Goal: Communication & Community: Ask a question

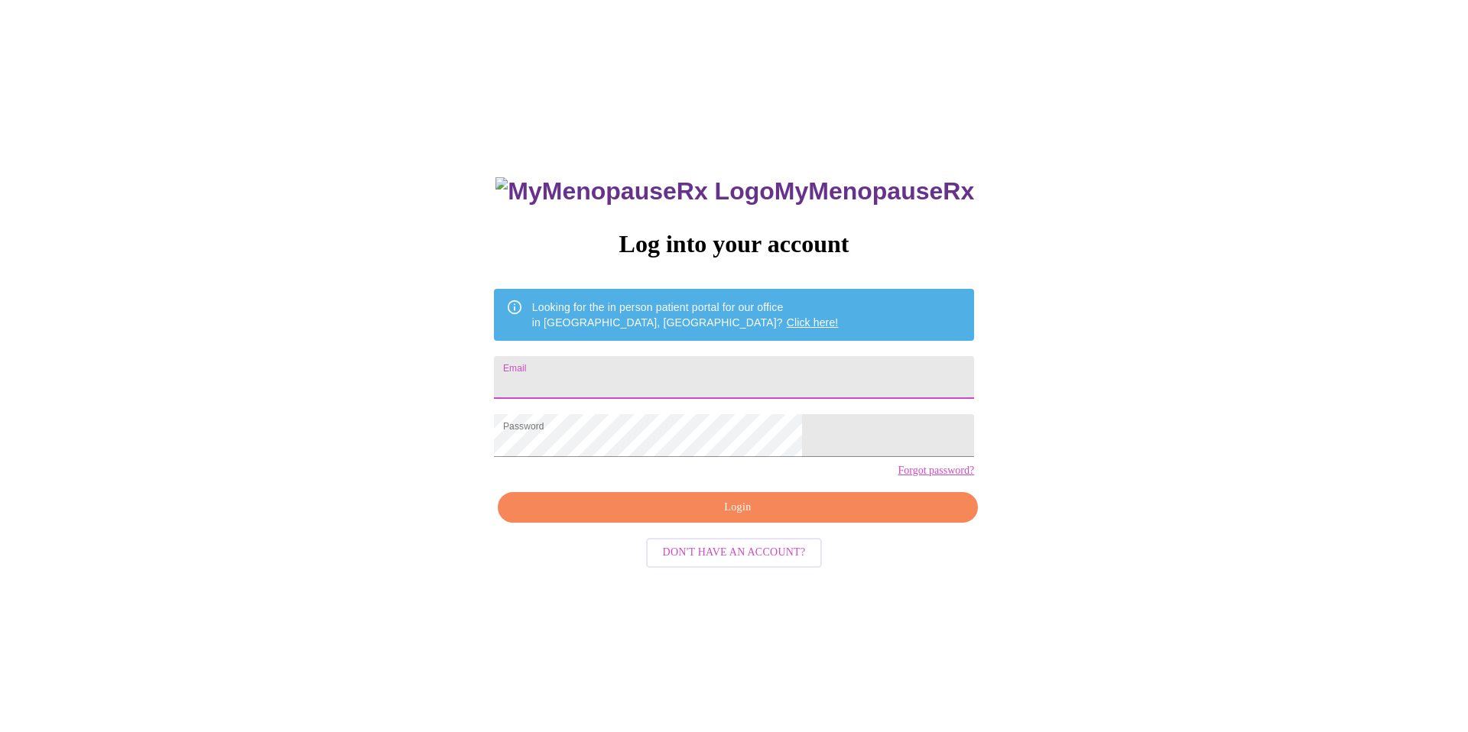
click at [630, 371] on input "Email" at bounding box center [734, 377] width 480 height 43
type input "[PERSON_NAME][EMAIL_ADDRESS][DOMAIN_NAME]"
click at [660, 517] on span "Login" at bounding box center [737, 507] width 445 height 19
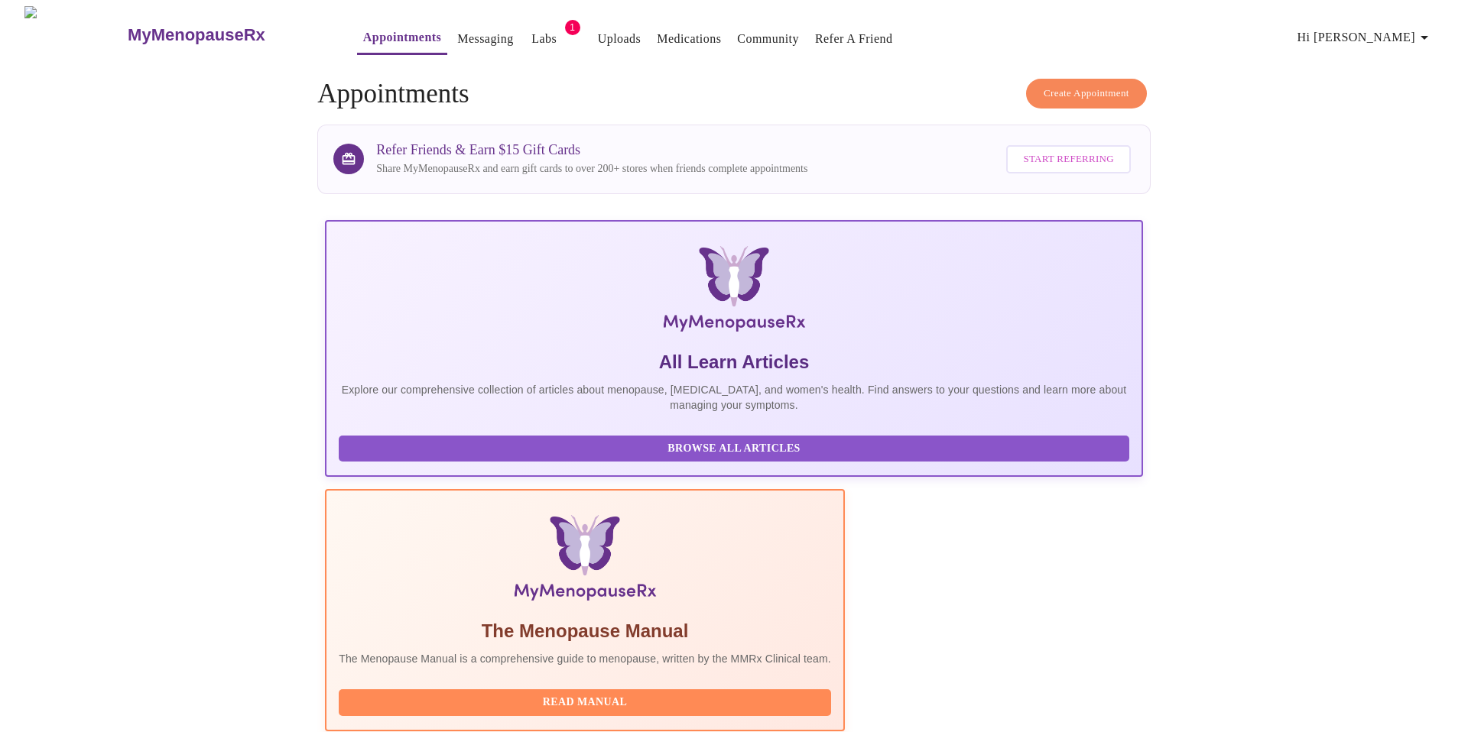
click at [531, 34] on link "Labs" at bounding box center [543, 38] width 25 height 21
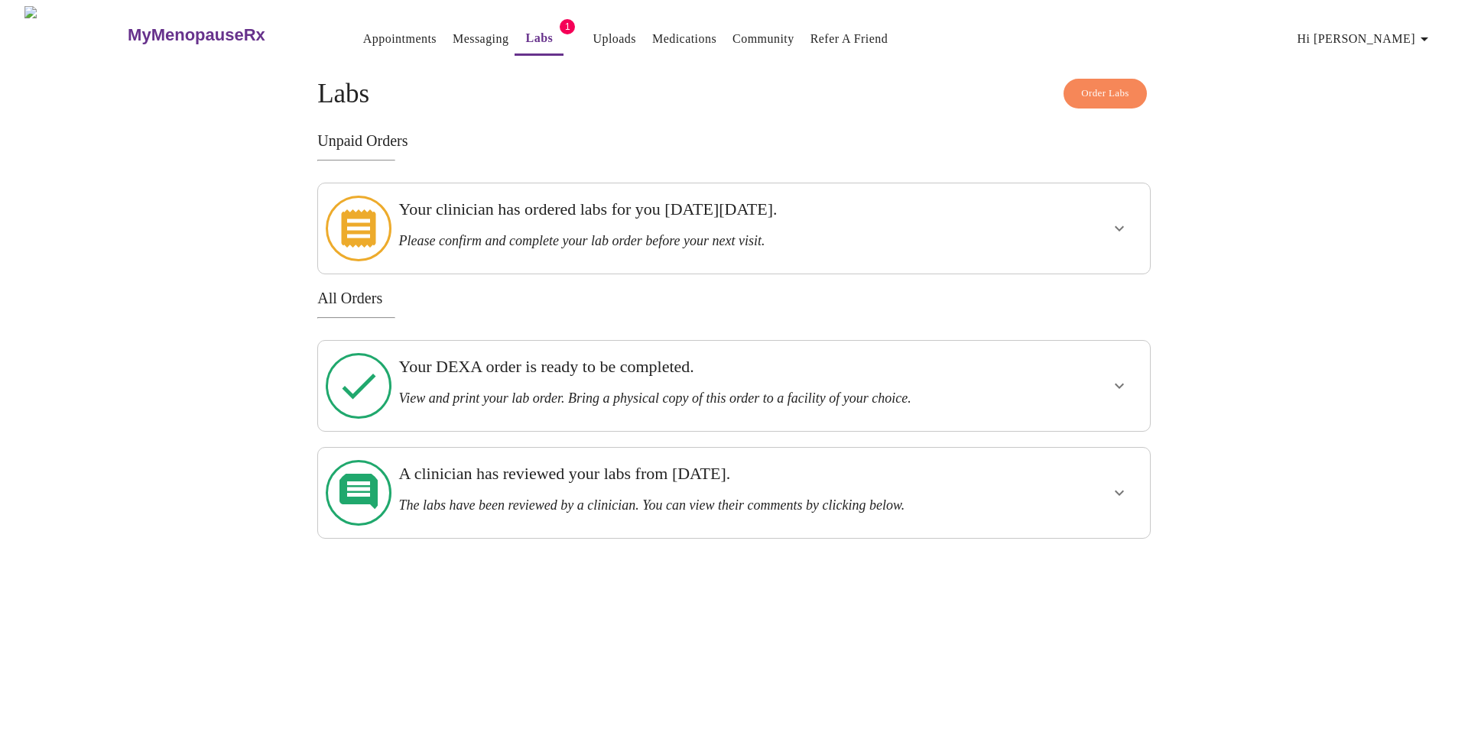
click at [452, 31] on link "Messaging" at bounding box center [480, 38] width 56 height 21
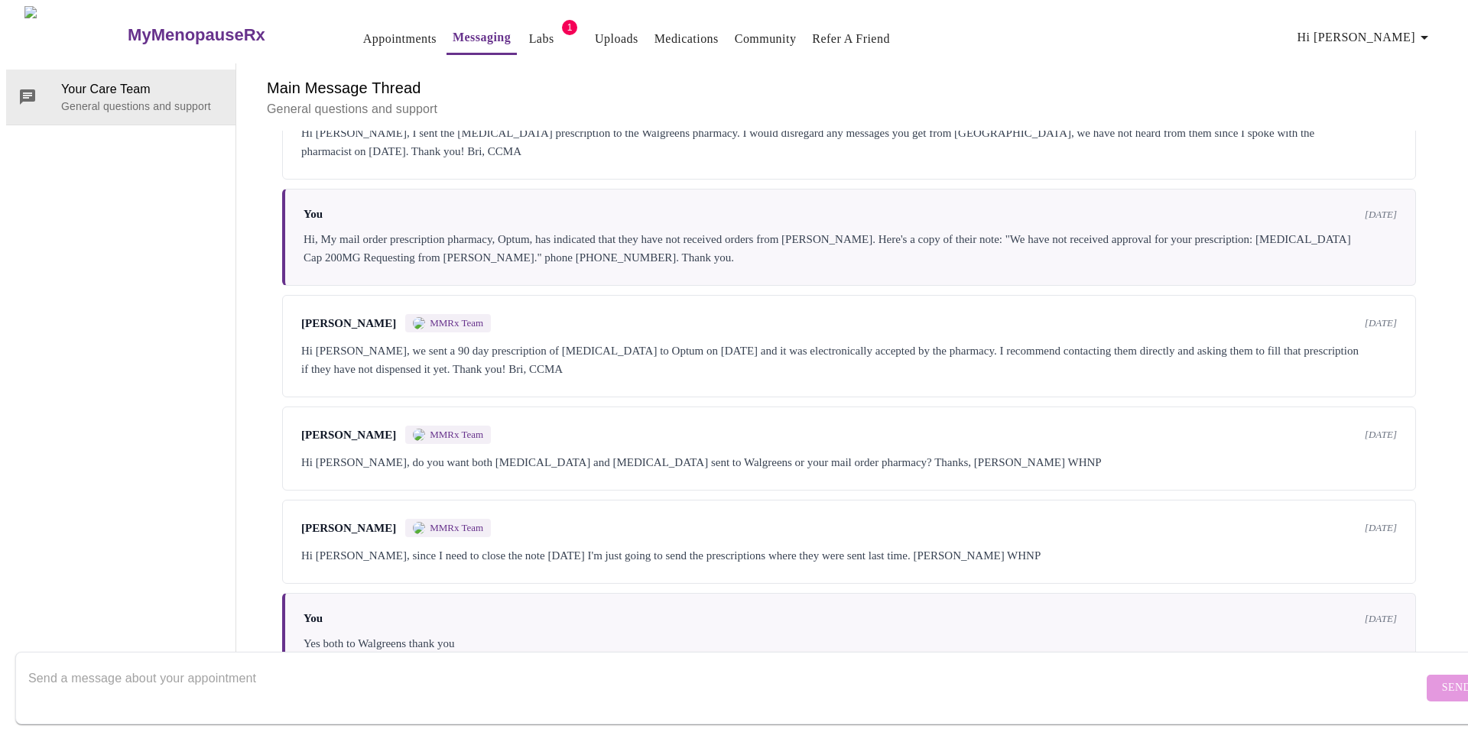
scroll to position [1431, 0]
click at [166, 663] on textarea "Send a message about your appointment" at bounding box center [725, 687] width 1394 height 49
paste textarea "[STREET_ADDRESS] [GEOGRAPHIC_DATA] 98606-8804"
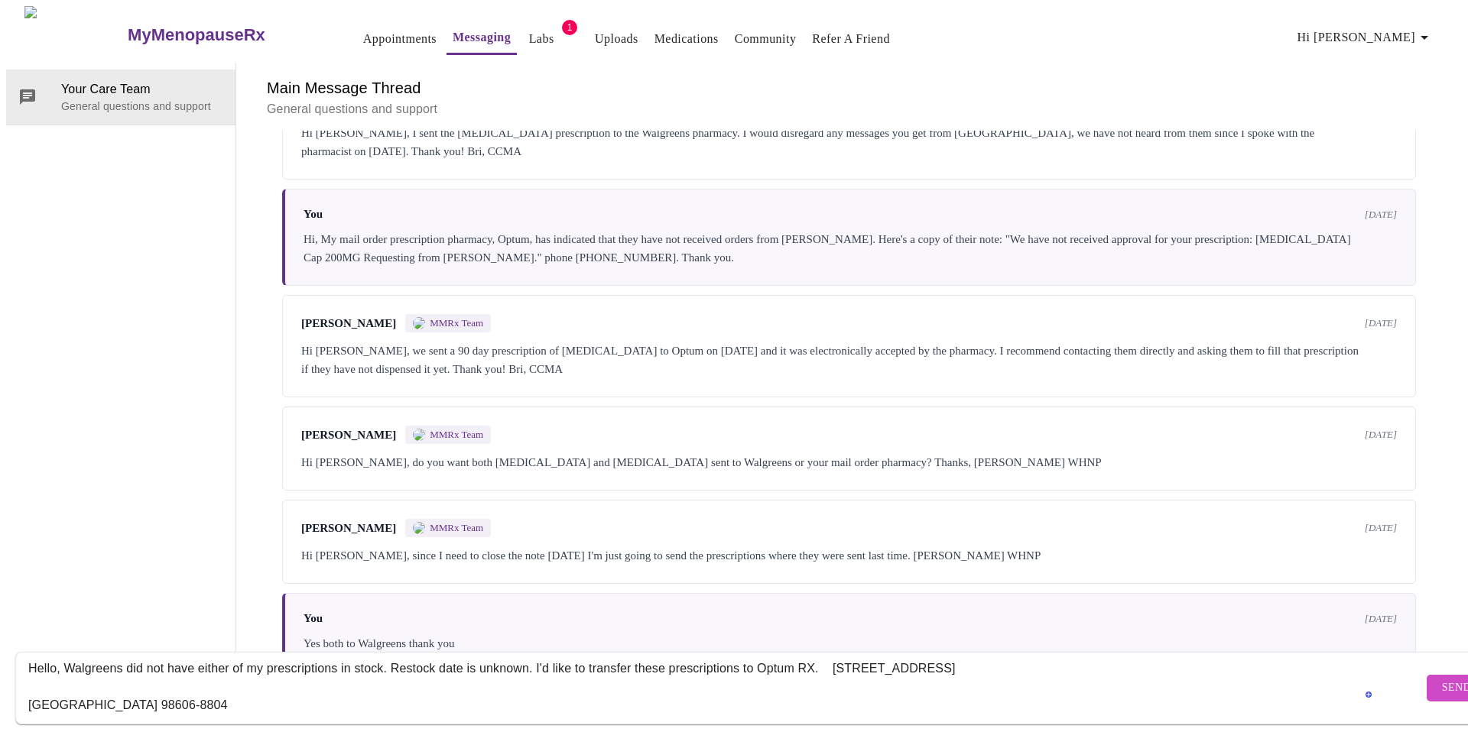
scroll to position [10, 0]
drag, startPoint x: 832, startPoint y: 657, endPoint x: 842, endPoint y: 654, distance: 10.4
click at [832, 663] on textarea "Hello, Walgreens did not have either of my prescriptions in stock. Restock date…" at bounding box center [725, 687] width 1394 height 49
drag, startPoint x: 816, startPoint y: 656, endPoint x: 832, endPoint y: 648, distance: 18.5
click at [825, 663] on textarea "Hello, Walgreens did not have either of my prescriptions in stock. Restock date…" at bounding box center [725, 687] width 1394 height 49
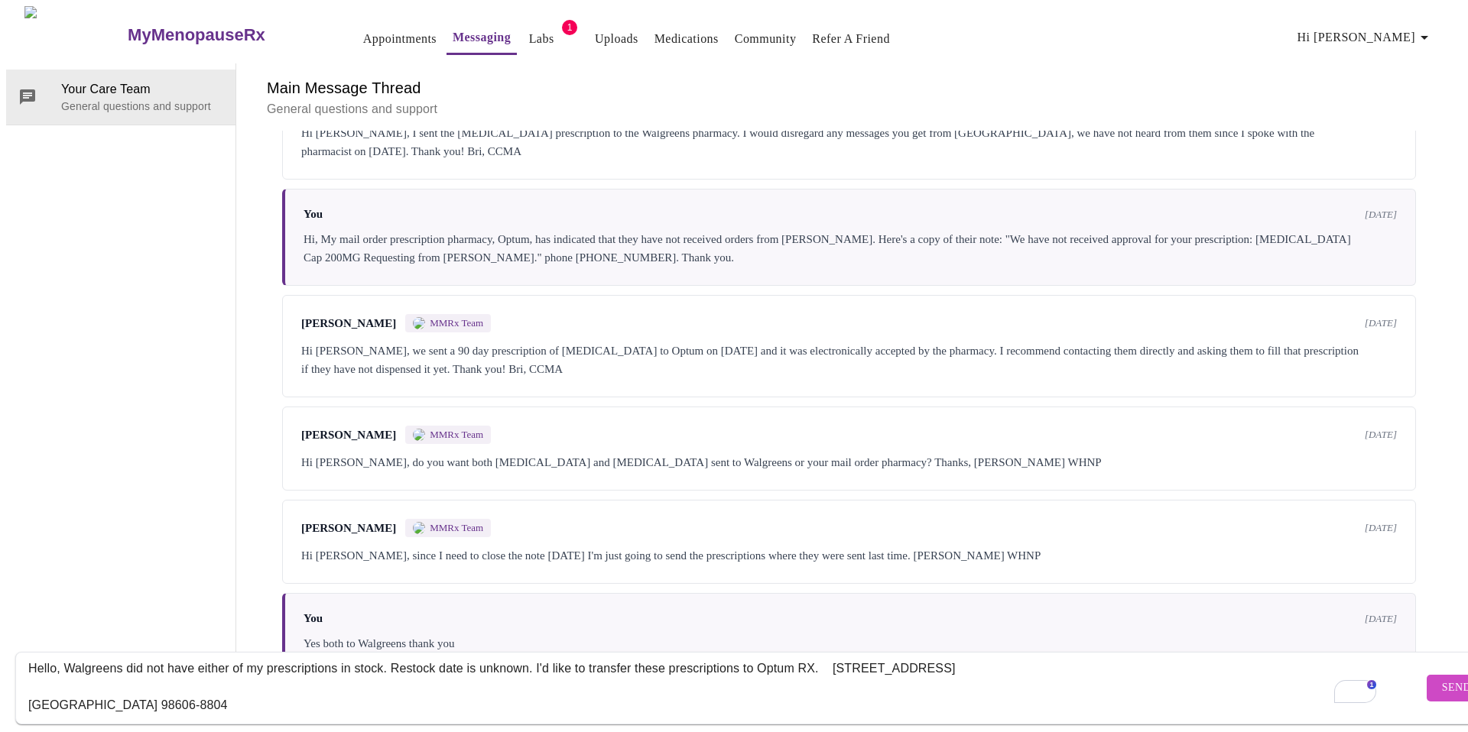
scroll to position [5, 0]
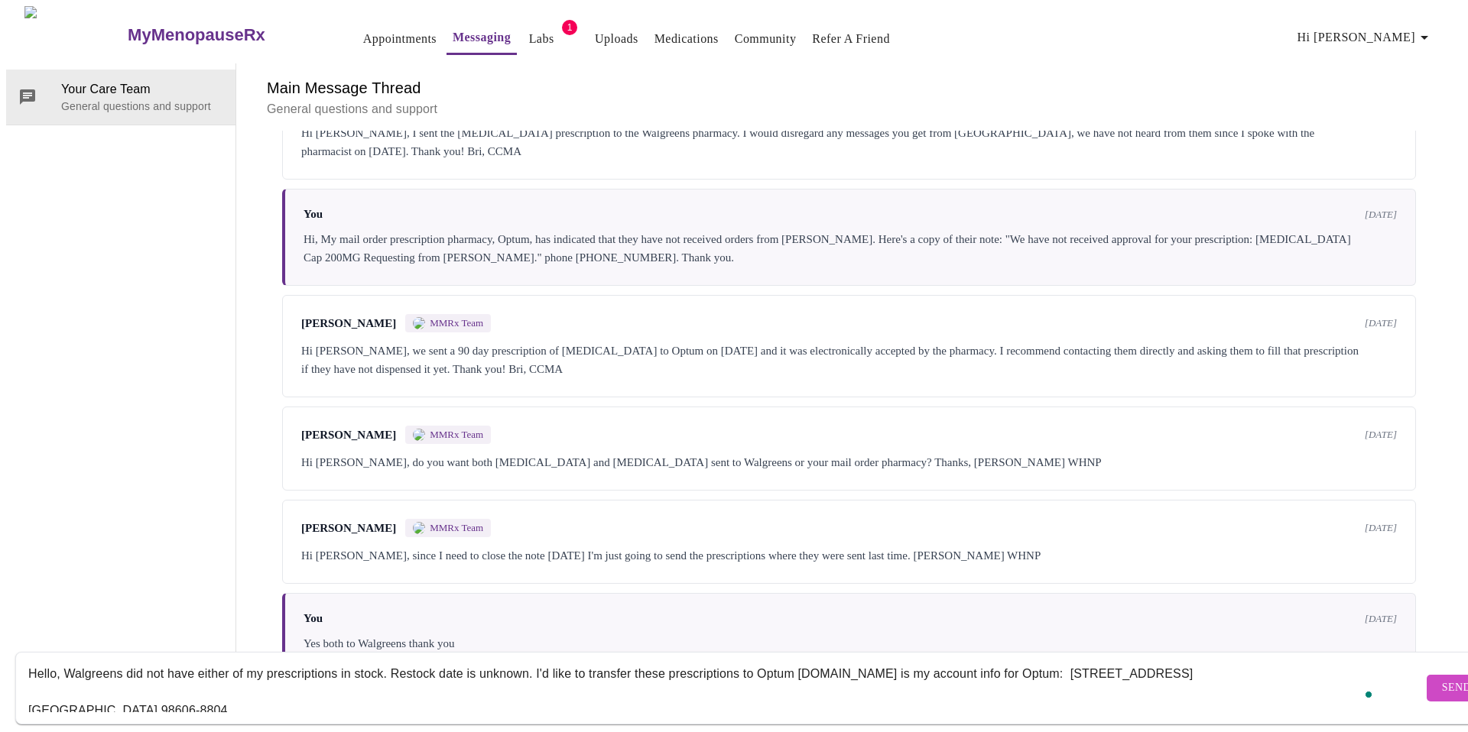
paste textarea "BIN: 610279 PCN: 9999 Group: UHEALTH Rx ID: 949925797"
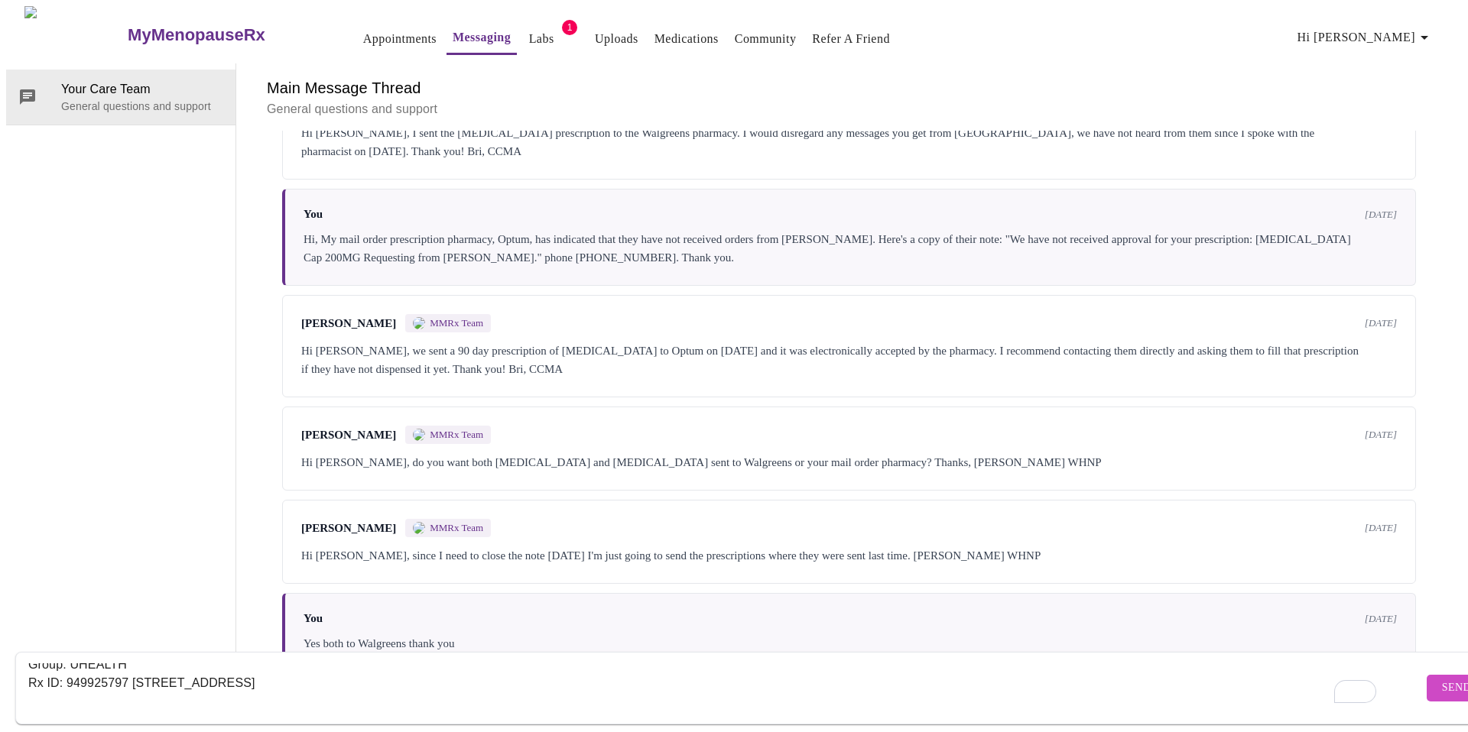
scroll to position [0, 0]
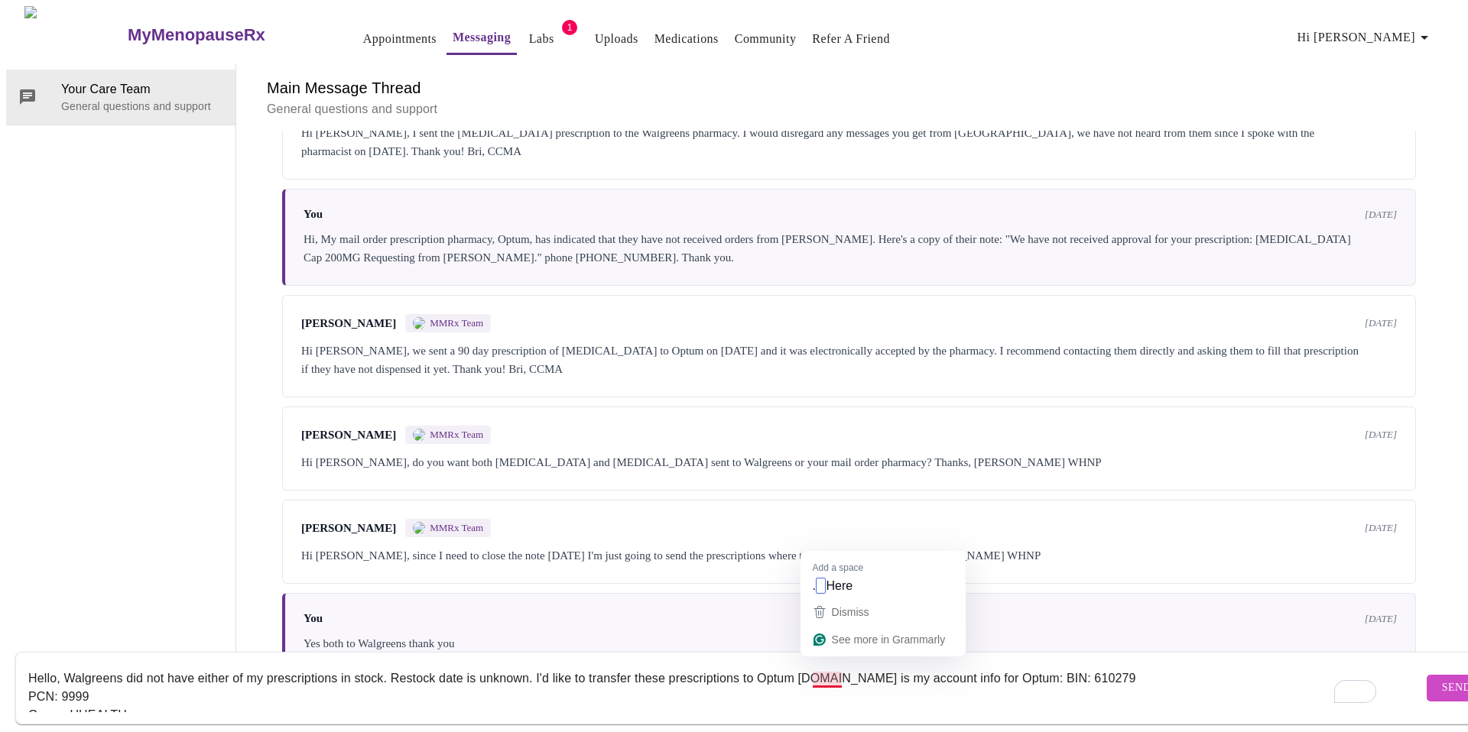
click at [817, 665] on textarea "Hello, Walgreens did not have either of my prescriptions in stock. Restock date…" at bounding box center [725, 687] width 1394 height 49
paste textarea "[PHONE_NUMBER]"
click at [819, 664] on textarea "Hello, Walgreens did not have either of my prescriptions in stock. Restock date…" at bounding box center [725, 687] width 1394 height 49
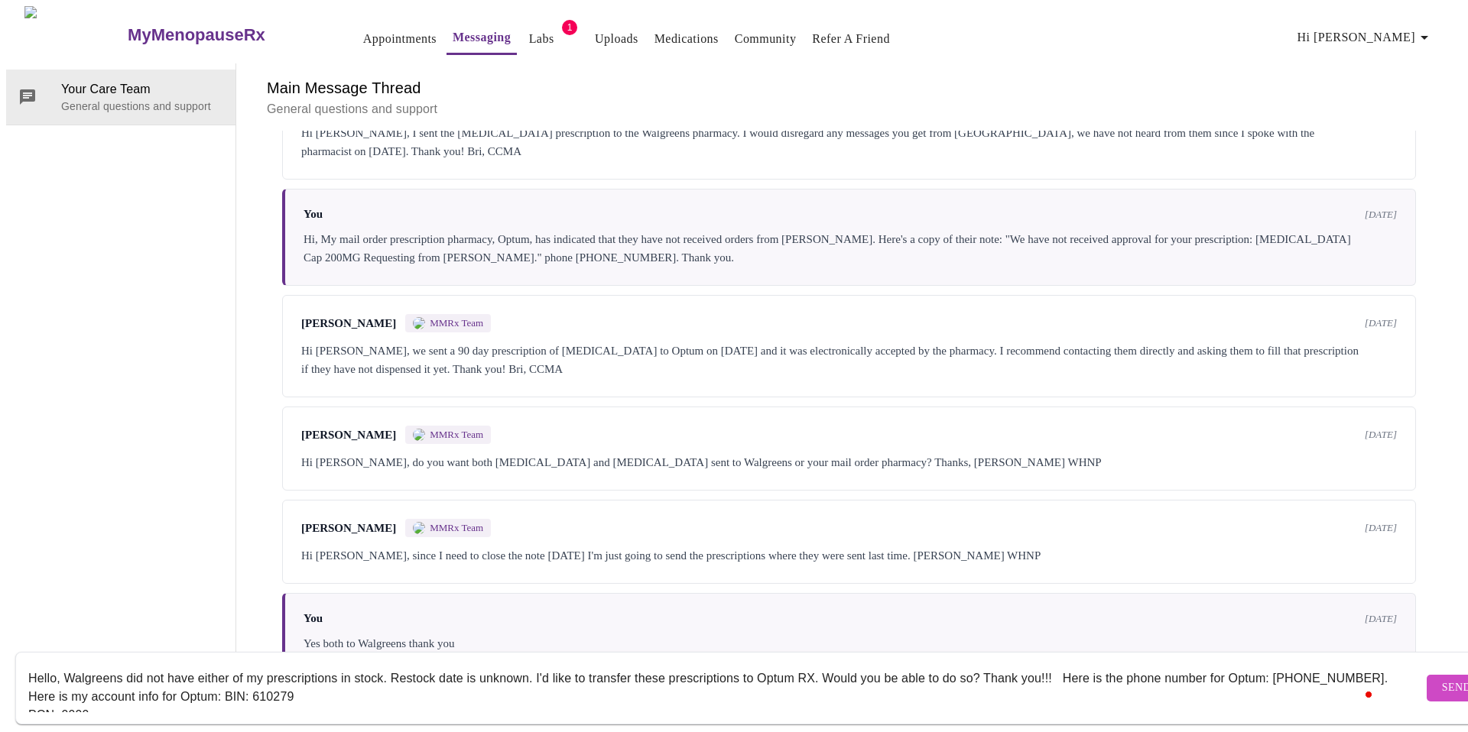
type textarea "Hello, Walgreens did not have either of my prescriptions in stock. Restock date…"
click at [1442, 679] on span "Send" at bounding box center [1456, 688] width 29 height 19
